Goal: Contribute content

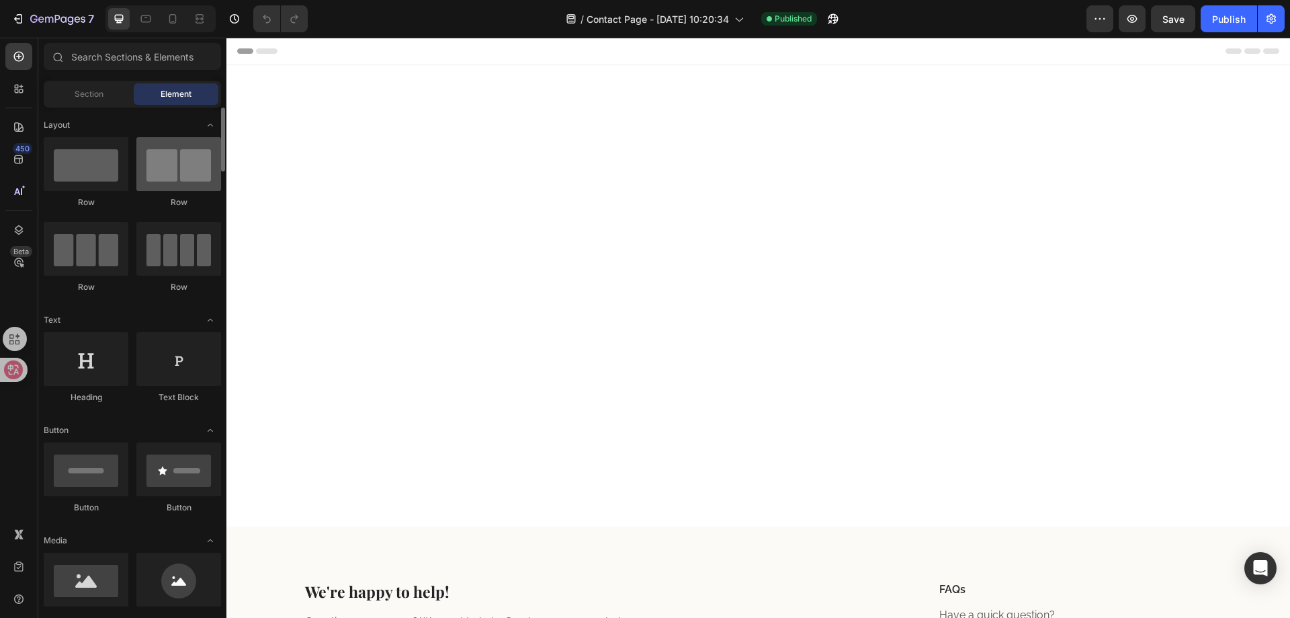
scroll to position [521, 0]
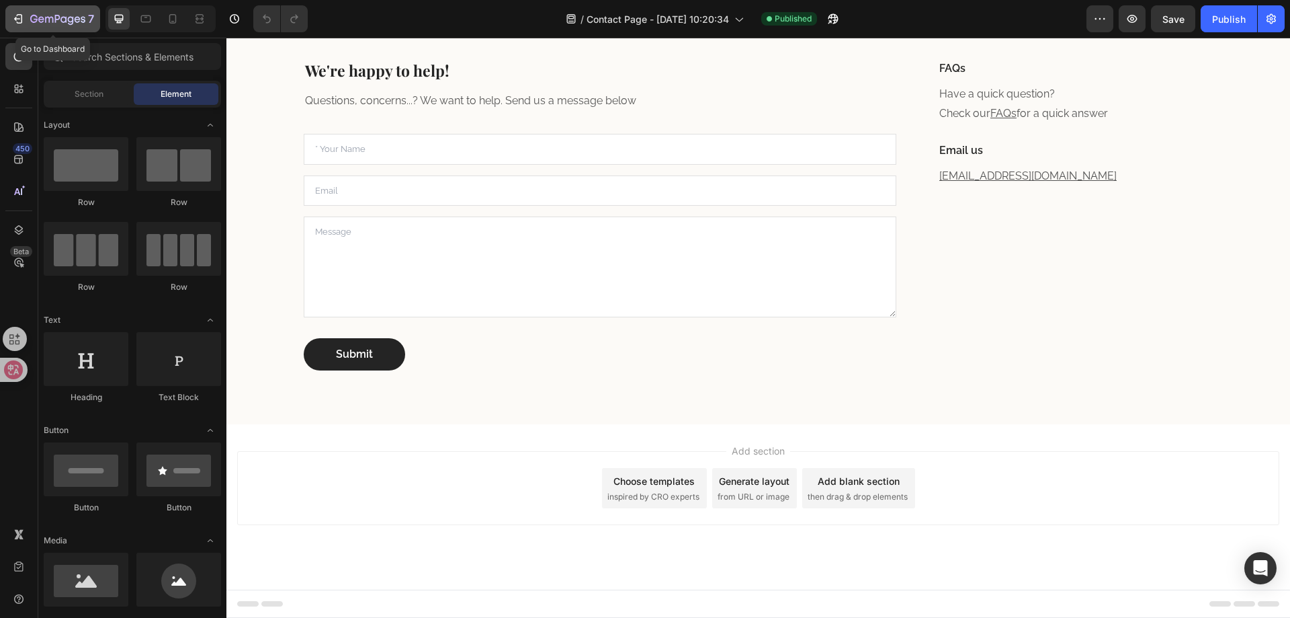
click at [13, 10] on button "7" at bounding box center [52, 18] width 95 height 27
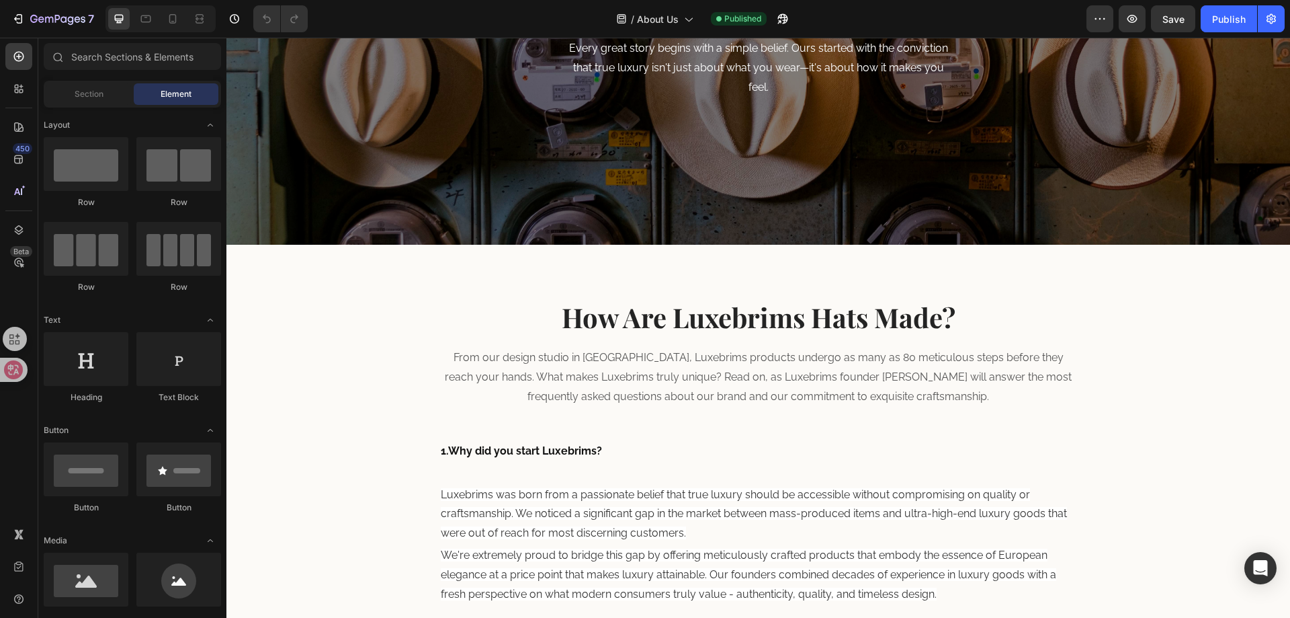
scroll to position [336, 0]
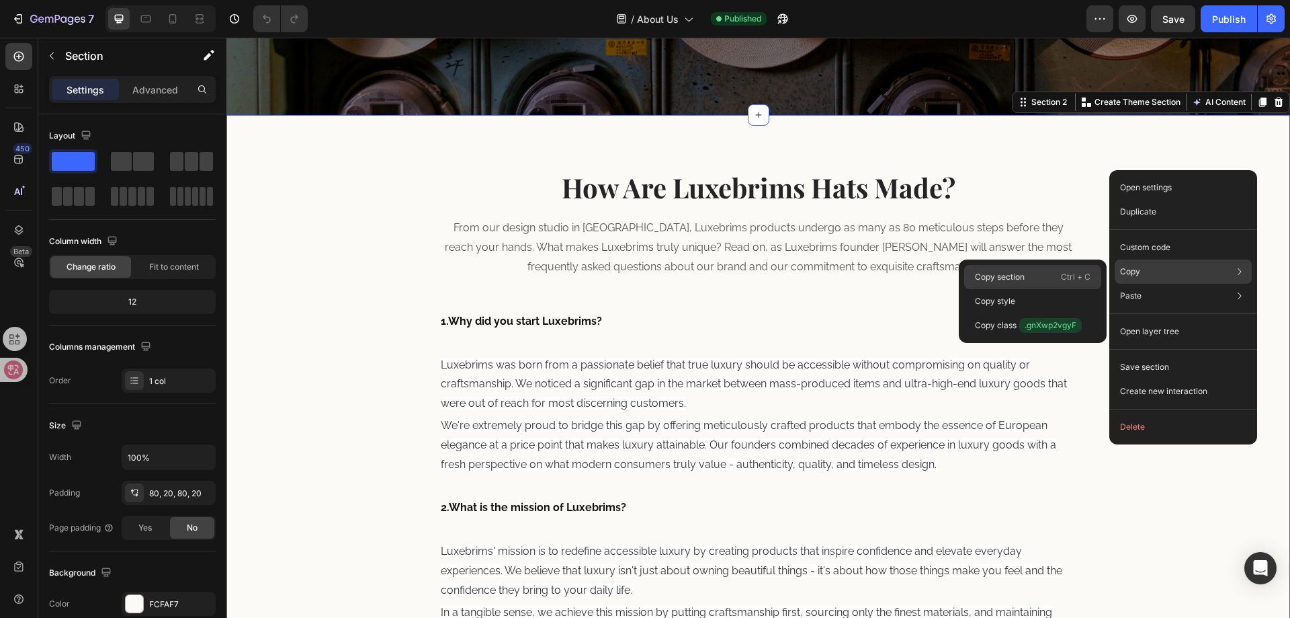
click at [1060, 278] on div "Copy section Ctrl + C" at bounding box center [1032, 277] width 137 height 24
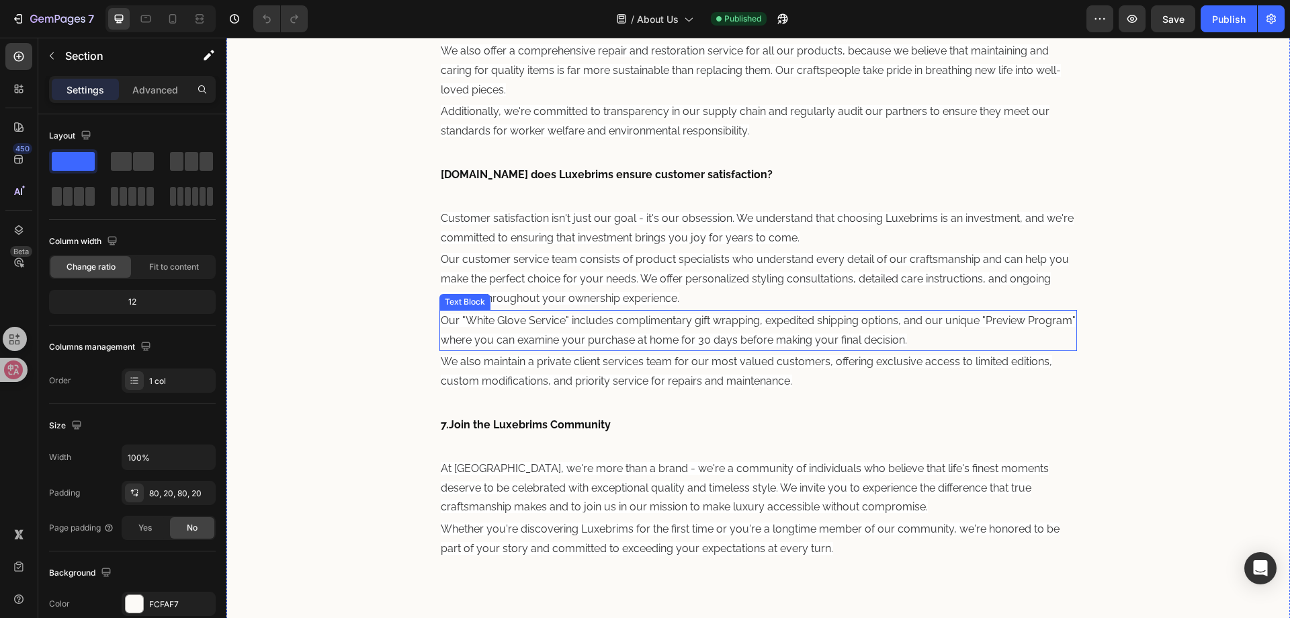
scroll to position [2087, 0]
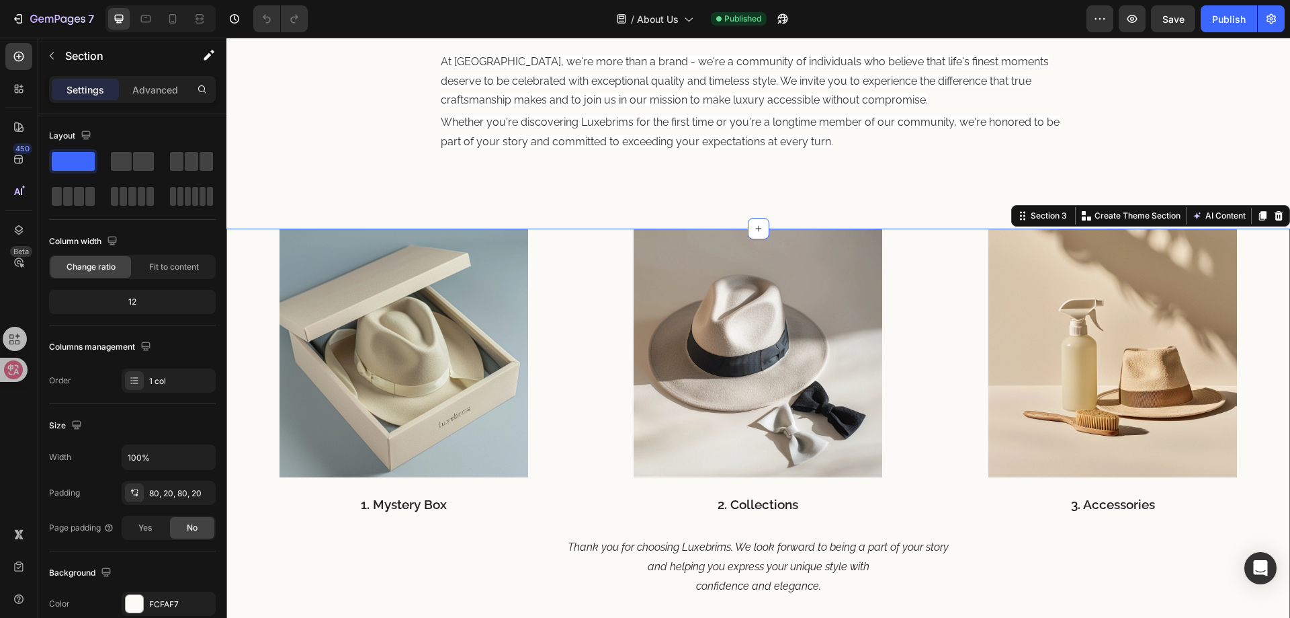
click at [1278, 276] on div "Image 1. Mystery Box Text block Image 2. Collections Text block Image 3. Access…" at bounding box center [758, 450] width 1064 height 444
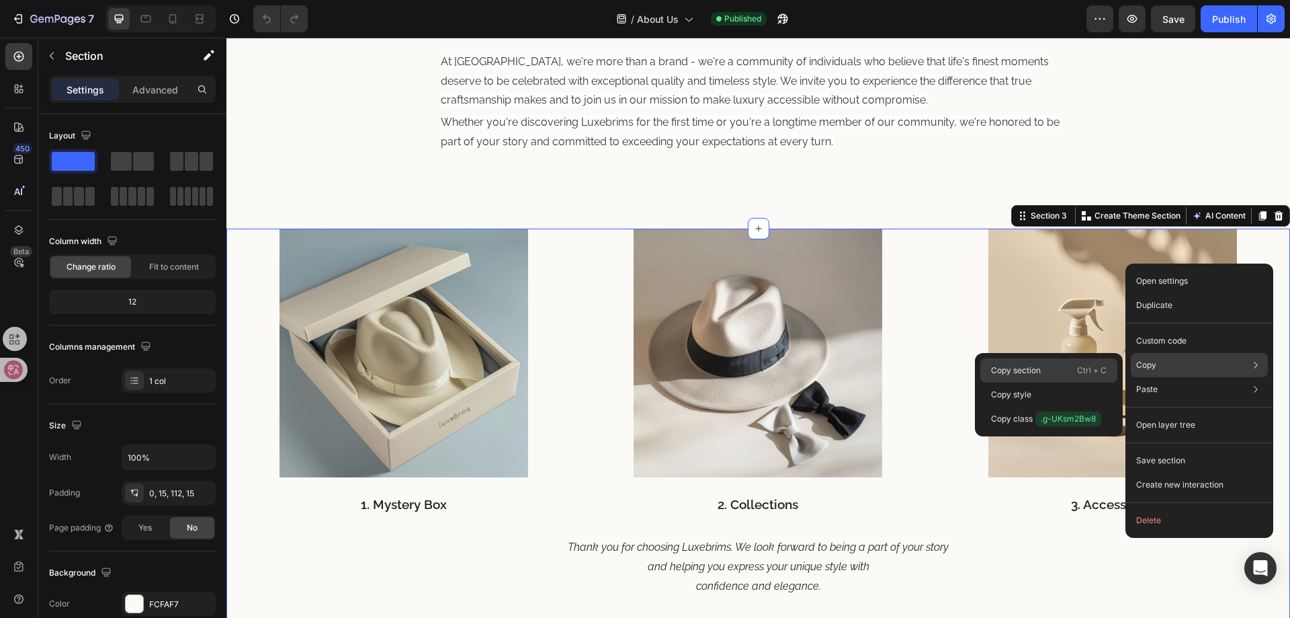
click at [1038, 374] on p "Copy section" at bounding box center [1016, 370] width 50 height 12
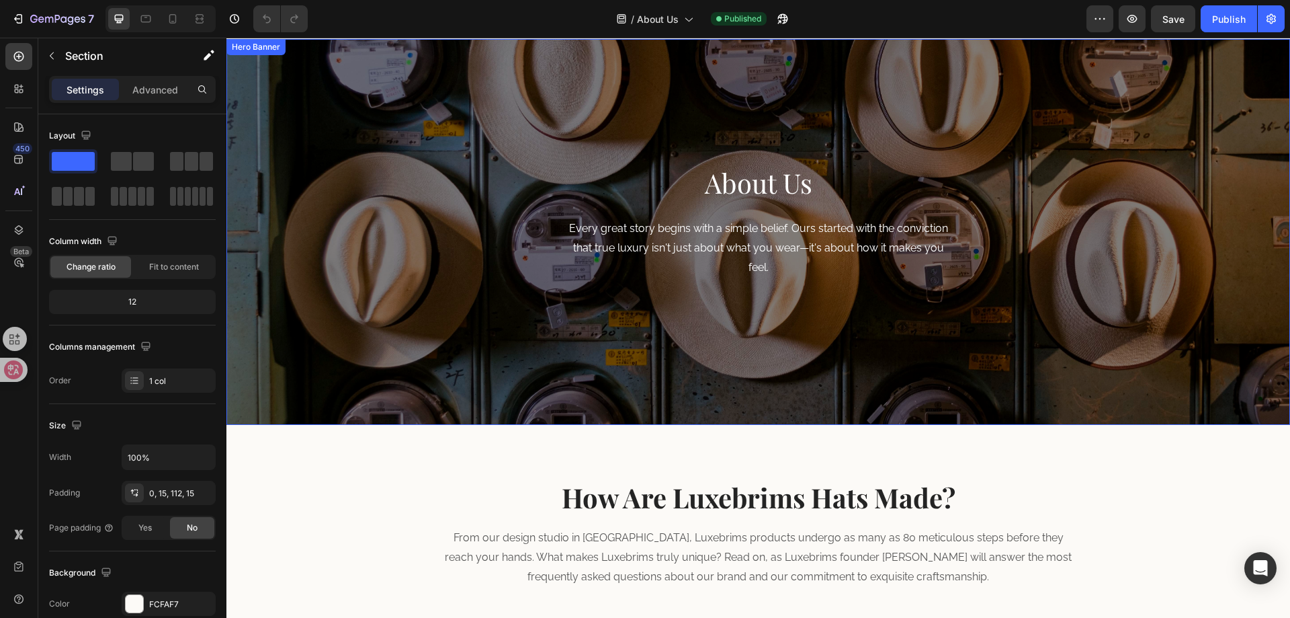
scroll to position [0, 0]
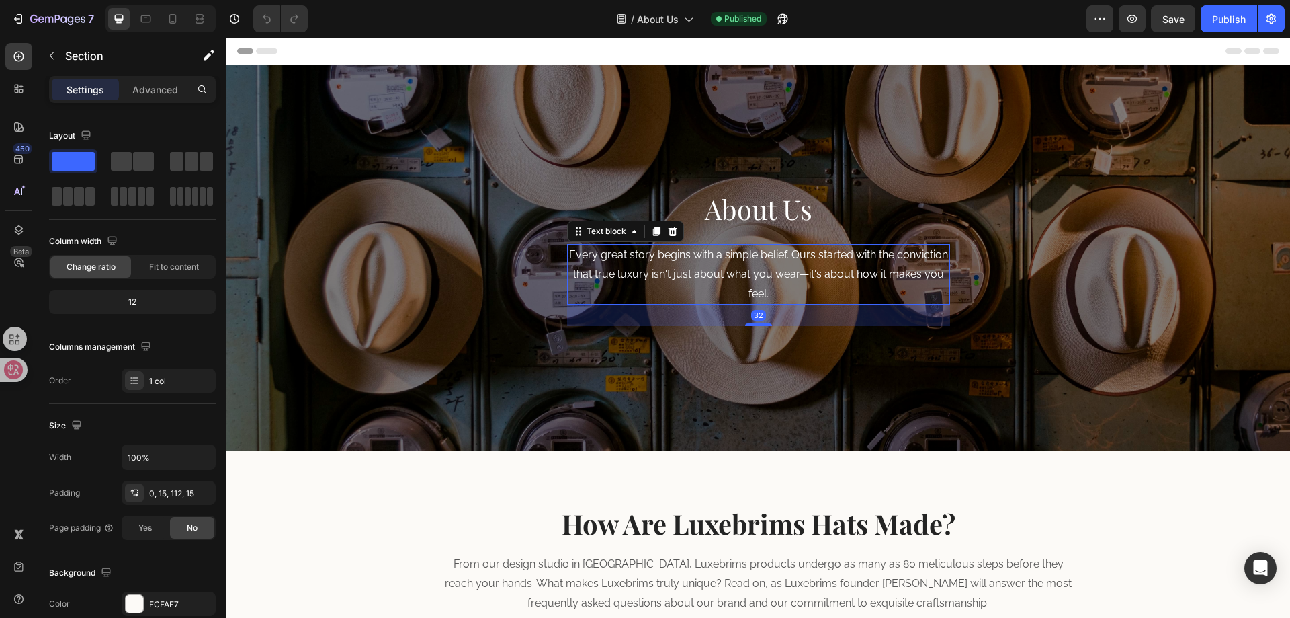
click at [728, 279] on p "Every great story begins with a simple belief. Ours started with the conviction…" at bounding box center [759, 274] width 380 height 58
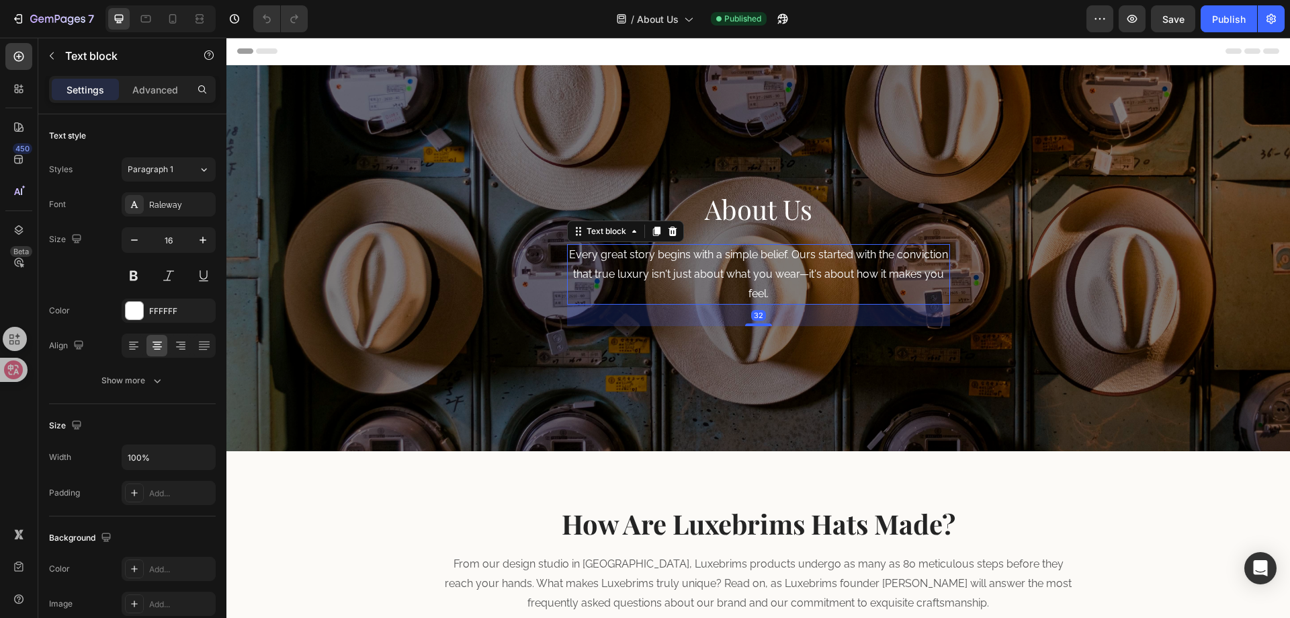
click at [747, 274] on p "Every great story begins with a simple belief. Ours started with the conviction…" at bounding box center [759, 274] width 380 height 58
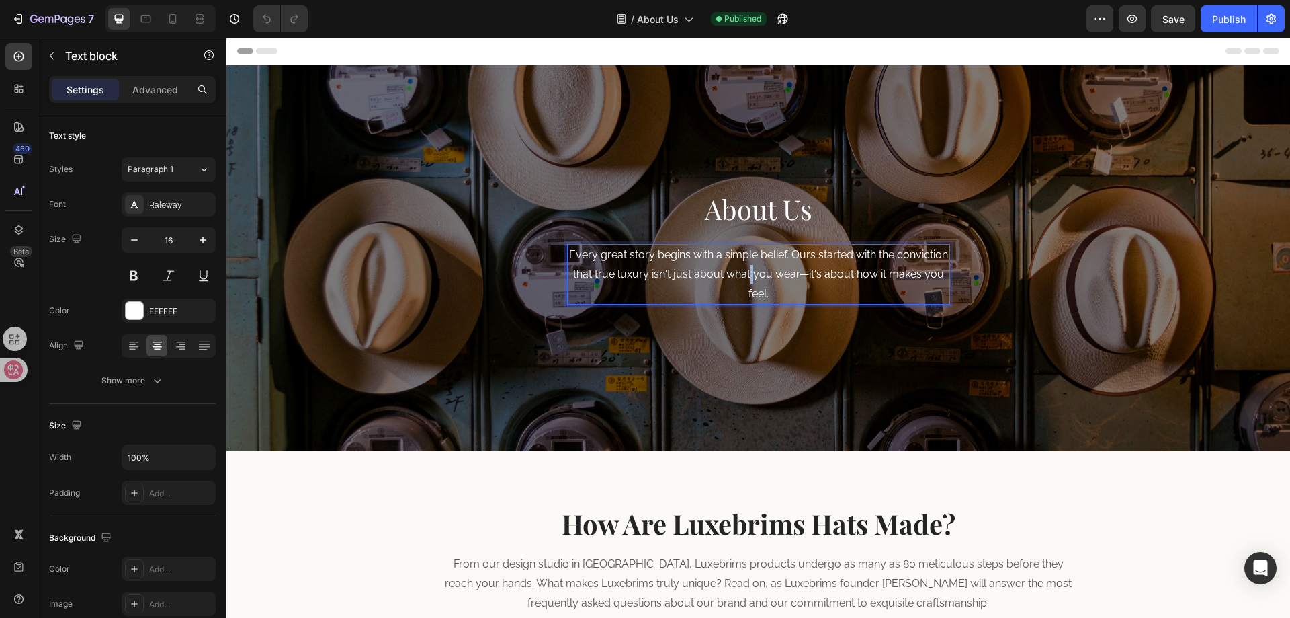
click at [747, 274] on p "Every great story begins with a simple belief. Ours started with the conviction…" at bounding box center [759, 274] width 380 height 58
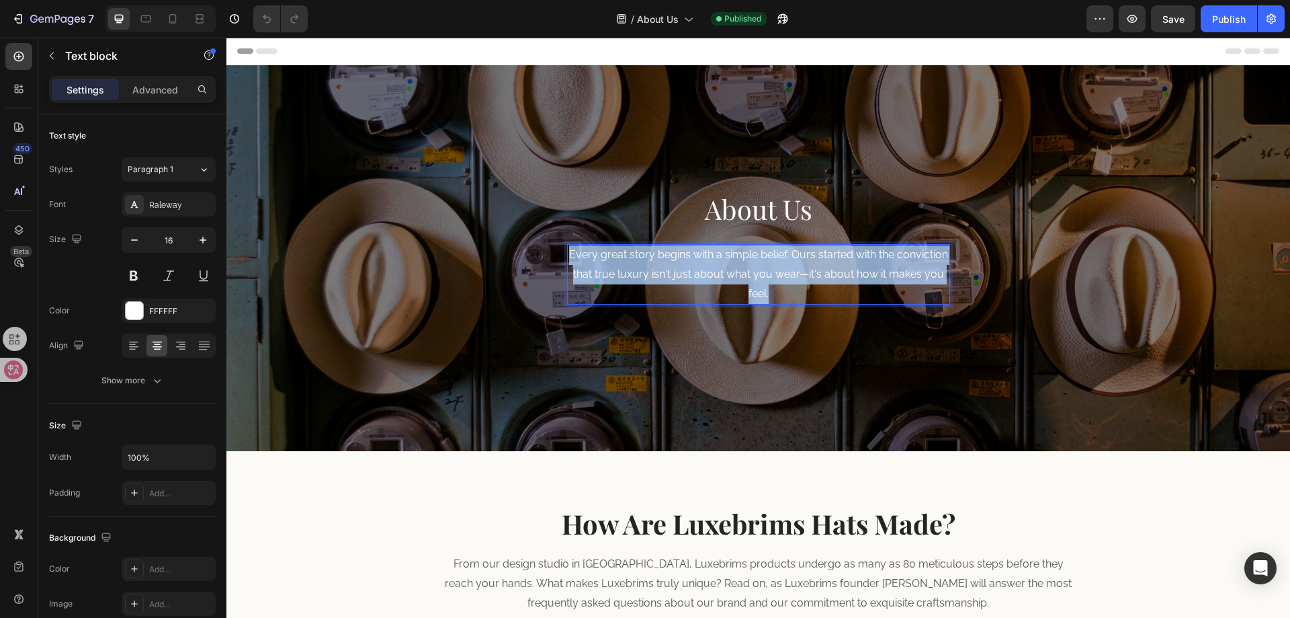
copy p "Every great story begins with a simple belief. Ours started with the conviction…"
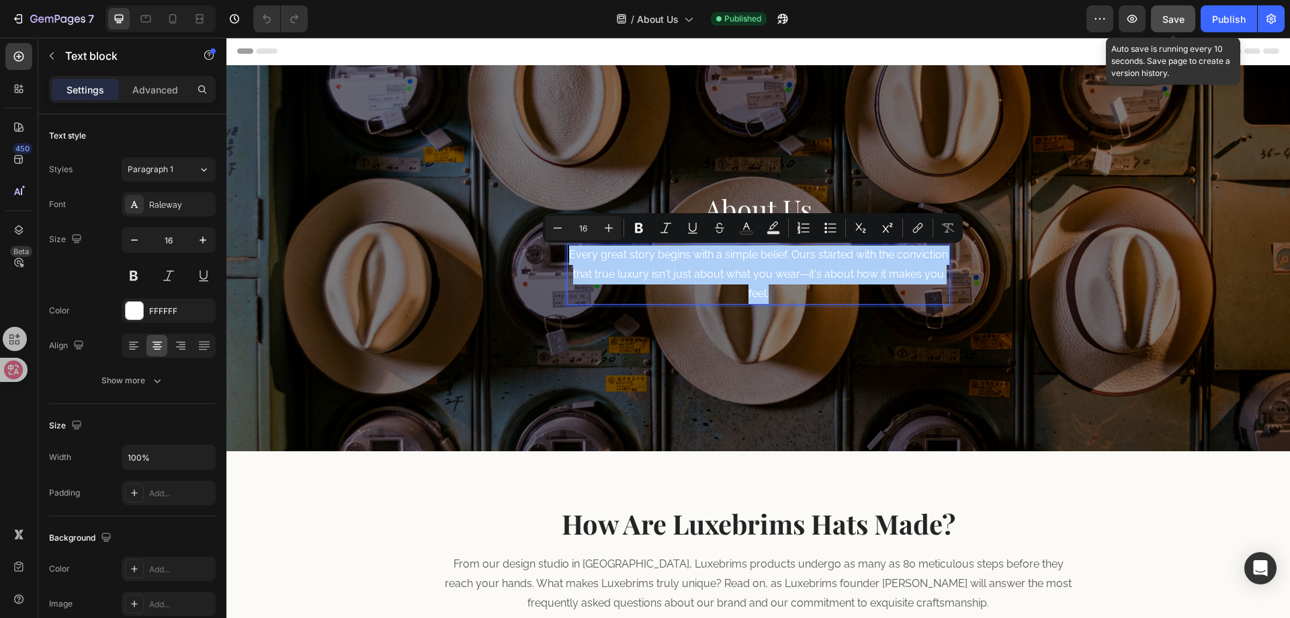
click at [1174, 26] on div "Save" at bounding box center [1174, 19] width 22 height 14
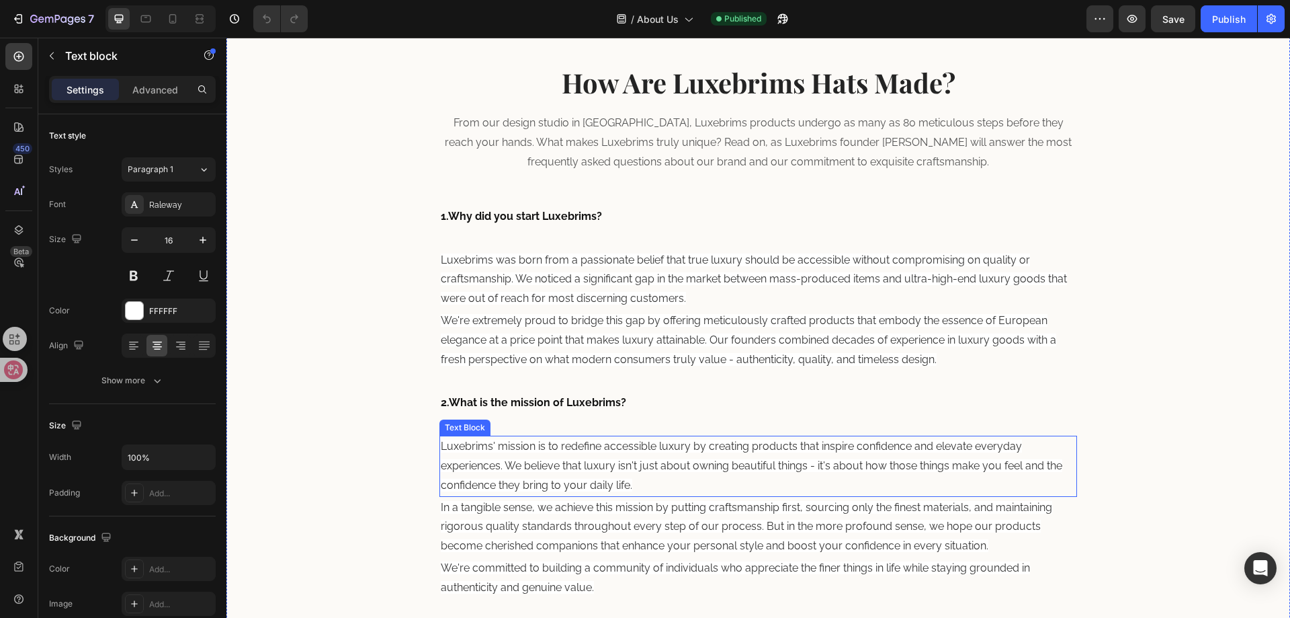
scroll to position [470, 0]
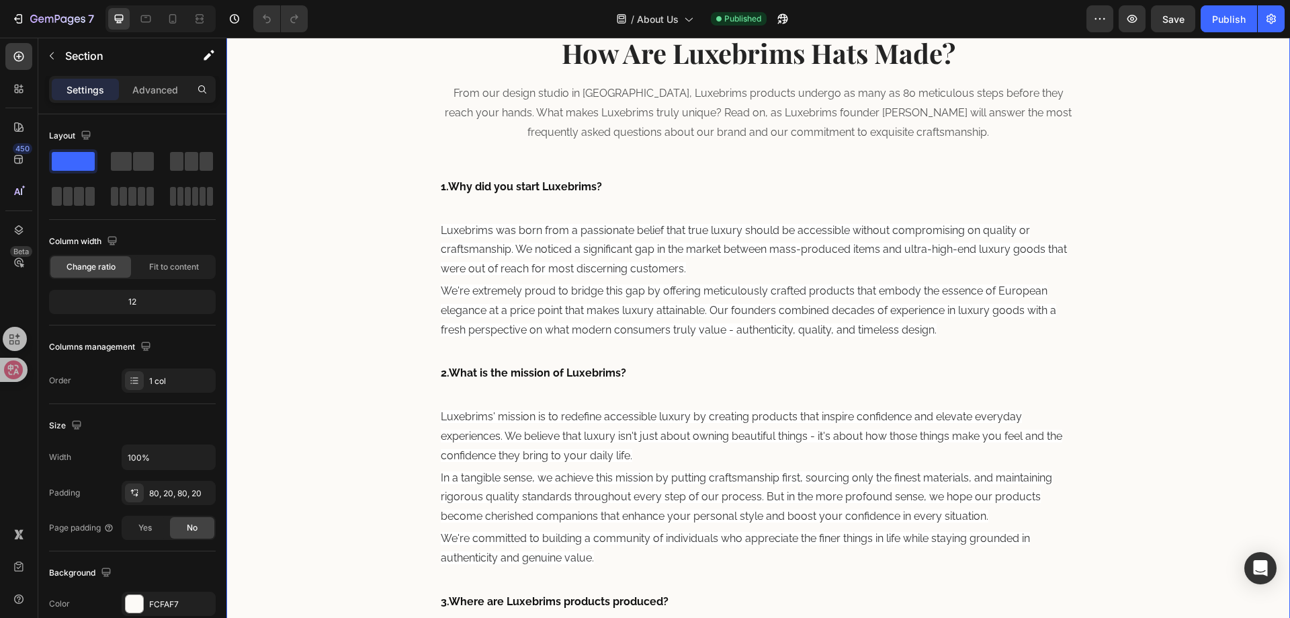
click at [3, 26] on div "7" at bounding box center [50, 18] width 100 height 27
click at [22, 22] on icon "button" at bounding box center [20, 18] width 6 height 9
